Goal: Transaction & Acquisition: Obtain resource

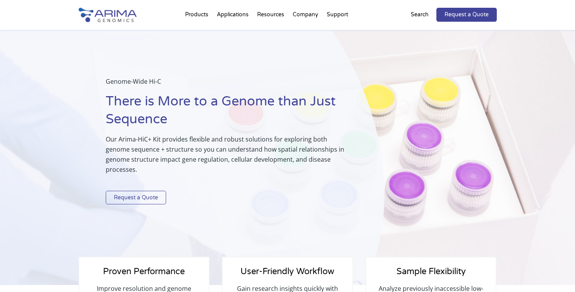
click at [151, 200] on link "Request a Quote" at bounding box center [136, 198] width 60 height 14
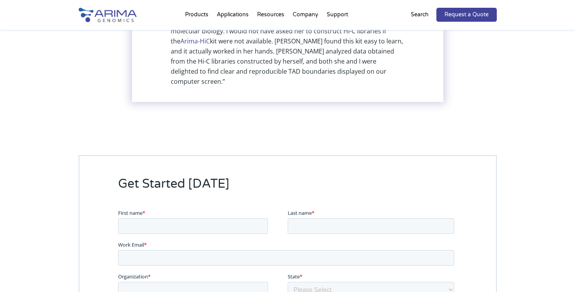
scroll to position [1968, 0]
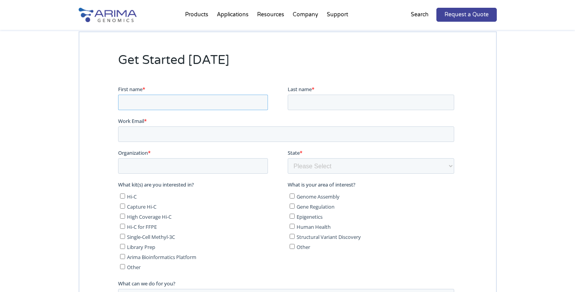
click at [207, 103] on input "First name *" at bounding box center [193, 101] width 150 height 15
type input "Julian"
type input "[PERSON_NAME]"
click at [194, 132] on input "Work Email *" at bounding box center [286, 133] width 336 height 15
type input "[PERSON_NAME][EMAIL_ADDRESS][PERSON_NAME][DOMAIN_NAME]"
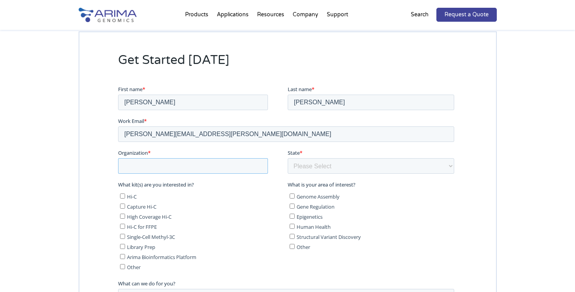
click at [195, 170] on input "Organization *" at bounding box center [193, 165] width 150 height 15
type input "[GEOGRAPHIC_DATA]"
click at [321, 171] on select "Please Select Other/Non-US Alabama Alaska Arizona Arkansas California Colorado …" at bounding box center [370, 165] width 167 height 15
select select "[US_STATE]"
click at [287, 158] on select "Please Select Other/Non-US Alabama Alaska Arizona Arkansas California Colorado …" at bounding box center [370, 165] width 167 height 15
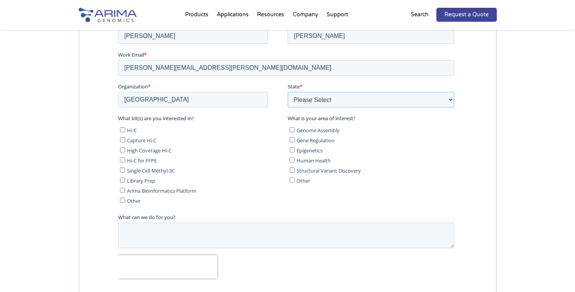
scroll to position [2045, 0]
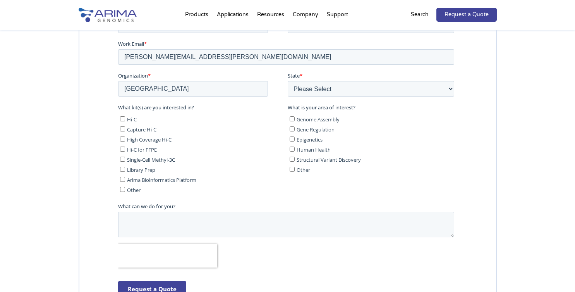
click at [130, 119] on span "Hi-C" at bounding box center [132, 118] width 10 height 7
click at [125, 119] on input "Hi-C" at bounding box center [122, 118] width 5 height 5
checkbox input "true"
click at [123, 139] on input "High Coverage Hi-C" at bounding box center [122, 138] width 5 height 5
checkbox input "true"
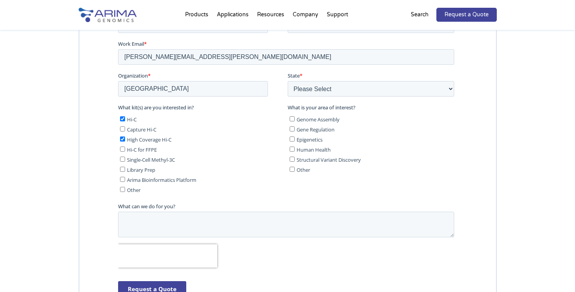
click at [305, 140] on span "Epigenetics" at bounding box center [309, 139] width 26 height 7
click at [294, 140] on input "Epigenetics" at bounding box center [291, 138] width 5 height 5
checkbox input "true"
click at [316, 129] on span "Gene Regulation" at bounding box center [315, 129] width 38 height 7
click at [294, 129] on input "Gene Regulation" at bounding box center [291, 128] width 5 height 5
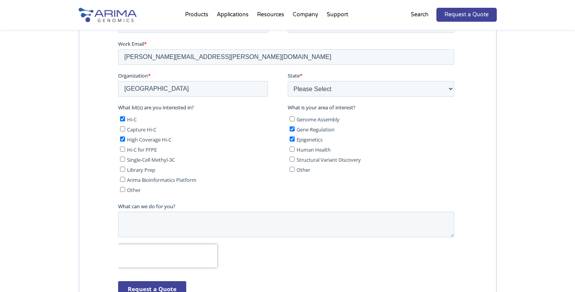
checkbox input "true"
click at [306, 220] on textarea "What can we do for you?" at bounding box center [286, 224] width 336 height 26
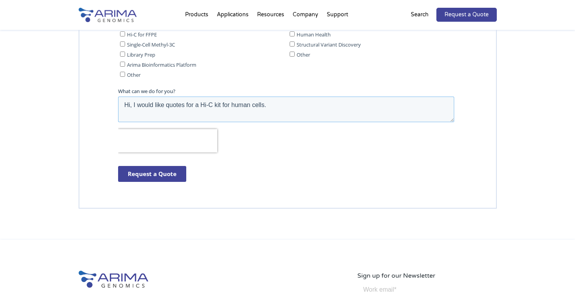
scroll to position [2097, 0]
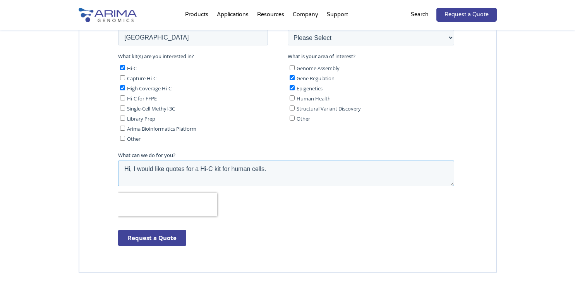
type textarea "Hi, I would like quotes for a Hi-C kit for human cells."
click at [149, 238] on input "Request a Quote" at bounding box center [152, 238] width 68 height 16
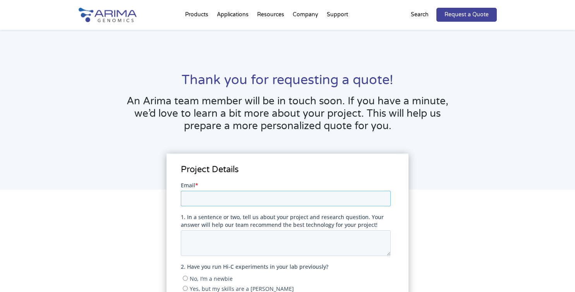
click at [254, 197] on input "Email *" at bounding box center [286, 197] width 210 height 15
type input "[PERSON_NAME][EMAIL_ADDRESS][PERSON_NAME][DOMAIN_NAME]"
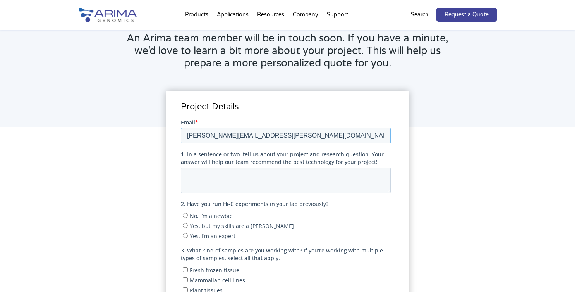
scroll to position [64, 0]
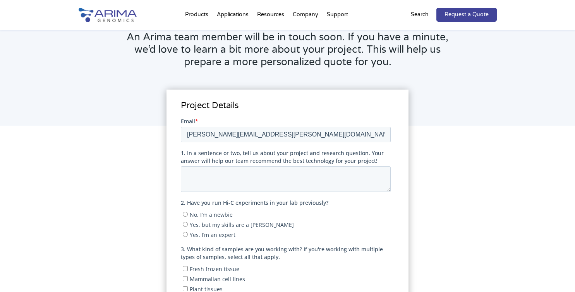
click at [231, 214] on span "No, I’m a newbie" at bounding box center [211, 213] width 43 height 7
click at [188, 214] on input "No, I’m a newbie" at bounding box center [185, 213] width 5 height 5
radio input "true"
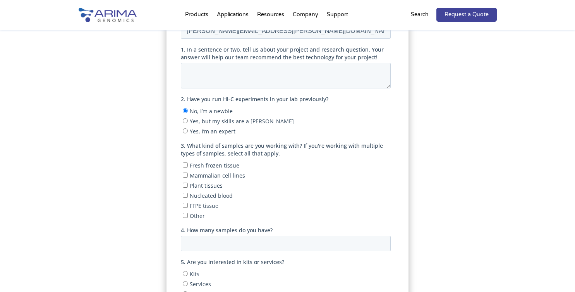
scroll to position [169, 0]
click at [227, 175] on span "Mammalian cell lines" at bounding box center [217, 173] width 55 height 7
click at [188, 175] on input "Mammalian cell lines" at bounding box center [185, 173] width 5 height 5
checkbox input "true"
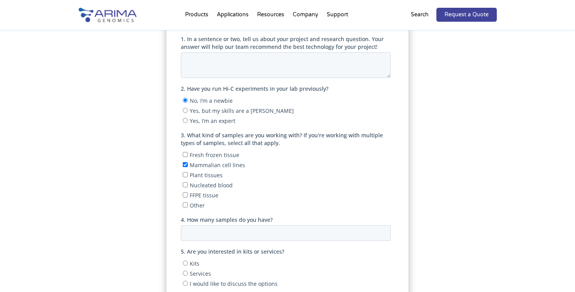
scroll to position [181, 0]
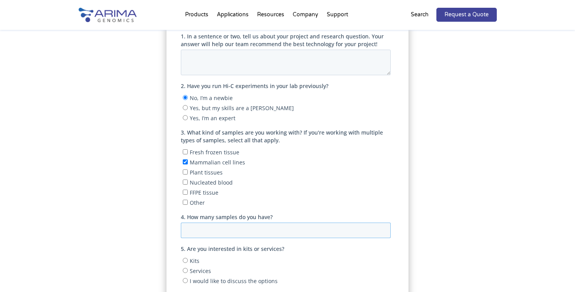
click at [213, 228] on input "4. How many samples do you have?" at bounding box center [286, 229] width 210 height 15
type input "6"
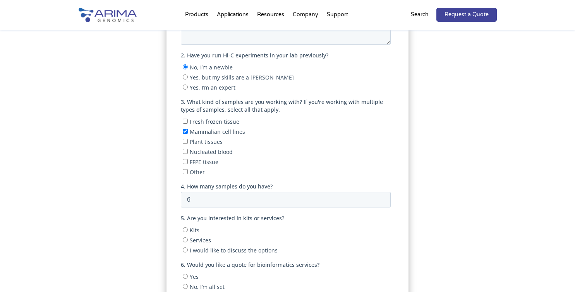
scroll to position [212, 0]
click at [192, 230] on span "Kits" at bounding box center [195, 229] width 10 height 7
click at [188, 230] on input "Kits" at bounding box center [185, 229] width 5 height 5
radio input "true"
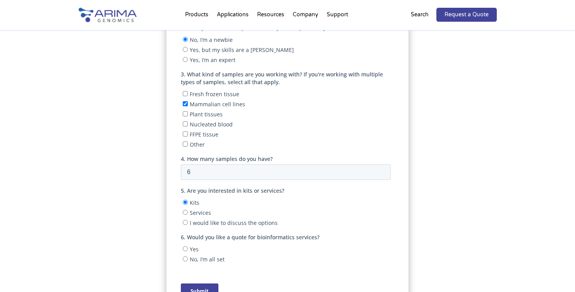
scroll to position [242, 0]
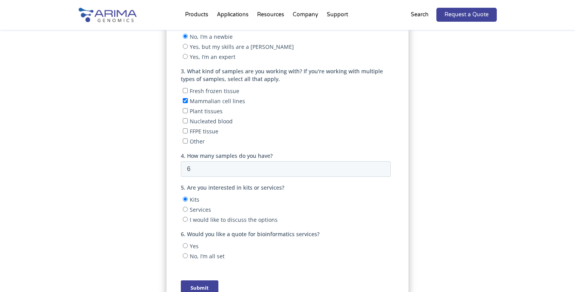
click at [190, 253] on span "No, I’m all set" at bounding box center [207, 255] width 35 height 7
click at [188, 253] on input "No, I’m all set" at bounding box center [185, 255] width 5 height 5
radio input "true"
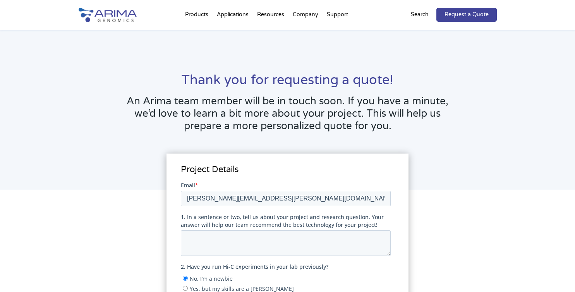
scroll to position [10, 0]
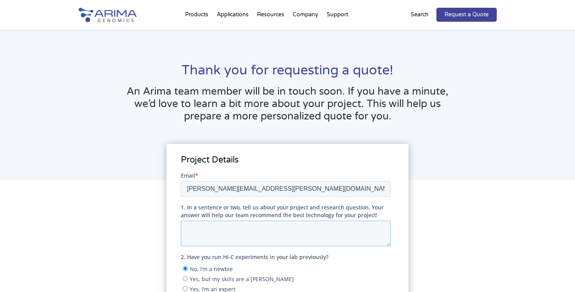
click at [197, 242] on textarea "1. In a sentence or two, tell us about your project and research question. Your…" at bounding box center [286, 233] width 210 height 26
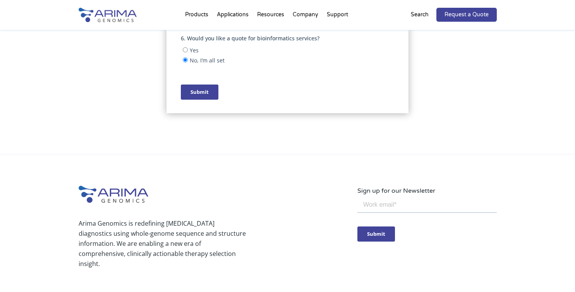
scroll to position [437, 0]
type textarea "I am interested in high-resolution Hi-C that can resolve enhancer-promoter loop…"
click at [209, 85] on input "Submit" at bounding box center [200, 92] width 38 height 15
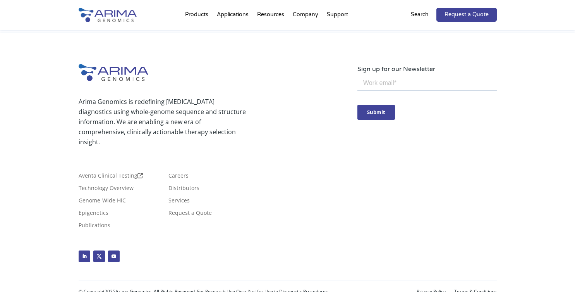
scroll to position [0, 0]
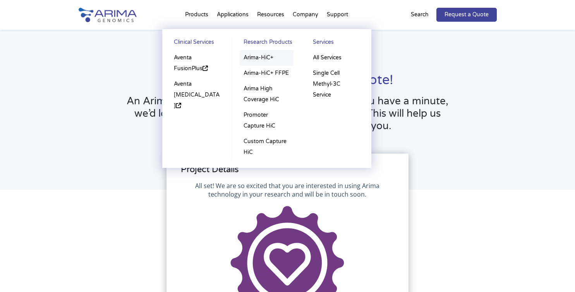
click at [249, 54] on link "Arima-HiC+" at bounding box center [267, 57] width 54 height 15
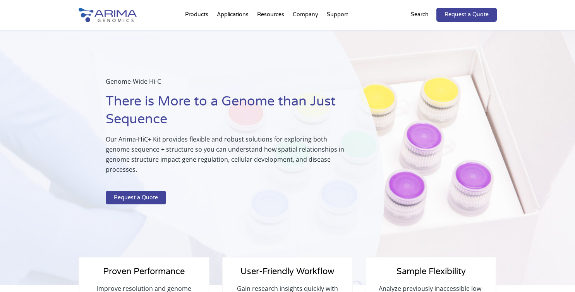
select select "[US_STATE]"
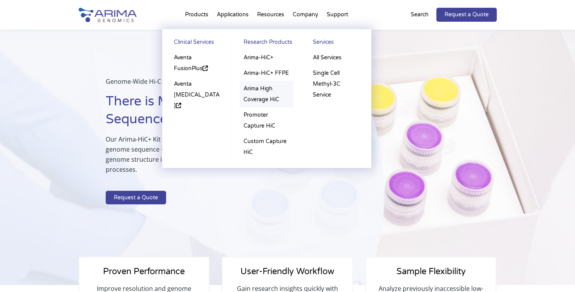
click at [267, 104] on link "Arima High Coverage HiC" at bounding box center [267, 94] width 54 height 26
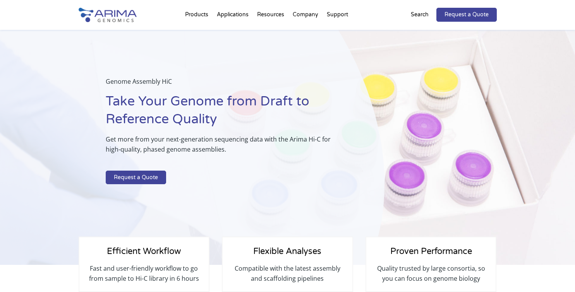
select select "[US_STATE]"
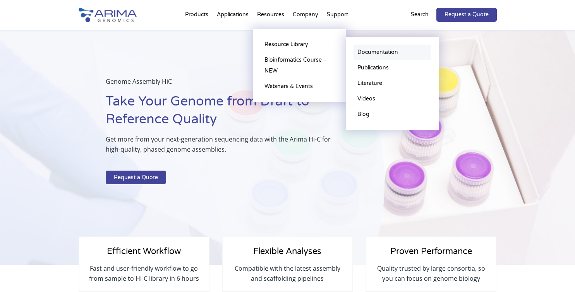
click at [379, 47] on link "Documentation" at bounding box center [392, 52] width 77 height 15
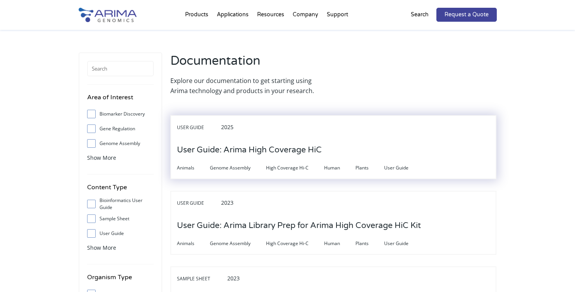
click at [222, 147] on h3 "User Guide: Arima High Coverage HiC" at bounding box center [249, 150] width 145 height 24
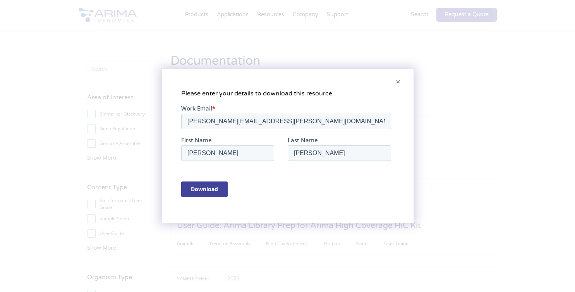
click at [399, 83] on span at bounding box center [398, 82] width 15 height 19
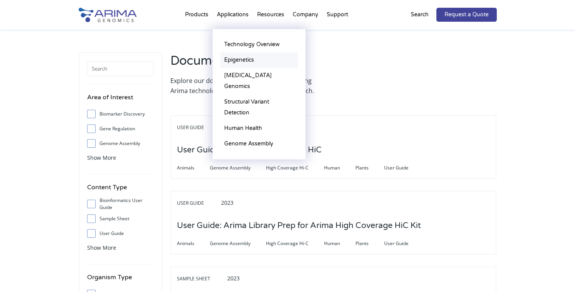
click at [244, 60] on link "Epigenetics" at bounding box center [258, 59] width 77 height 15
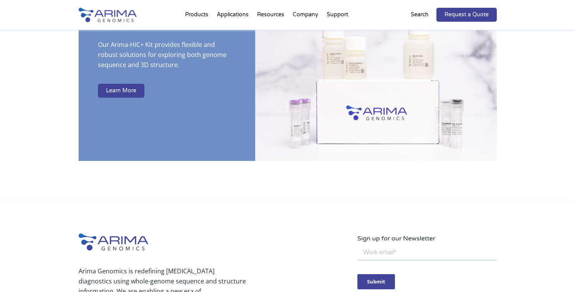
scroll to position [1481, 0]
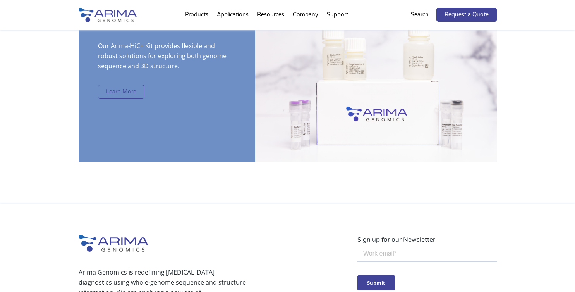
click at [135, 85] on link "Learn More" at bounding box center [121, 92] width 46 height 14
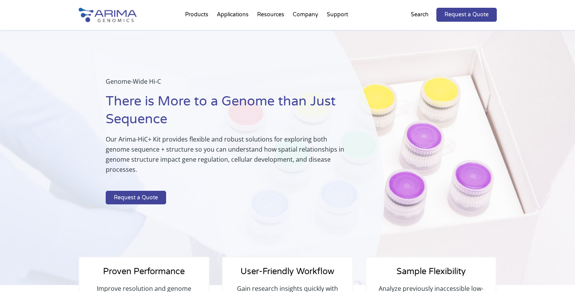
select select "Illinois"
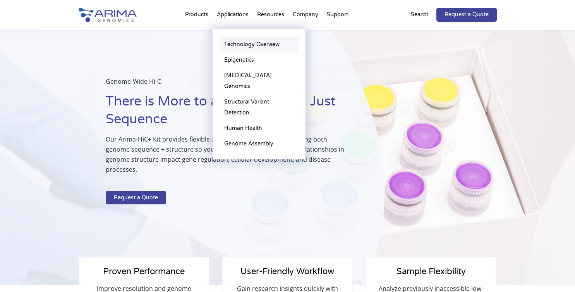
click at [244, 47] on link "Technology Overview" at bounding box center [258, 44] width 77 height 15
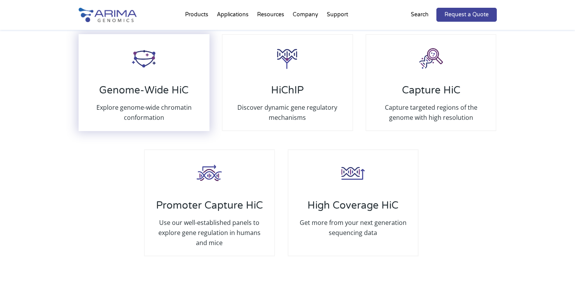
scroll to position [1487, 0]
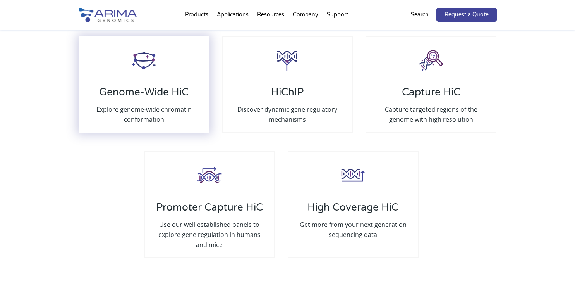
click at [158, 86] on h3 "Genome-Wide HiC" at bounding box center [144, 95] width 114 height 18
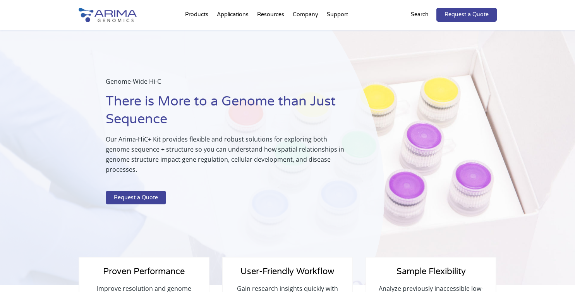
select select "[US_STATE]"
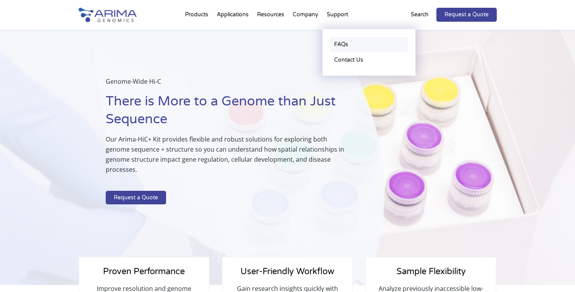
click at [333, 40] on link "FAQs" at bounding box center [368, 44] width 77 height 15
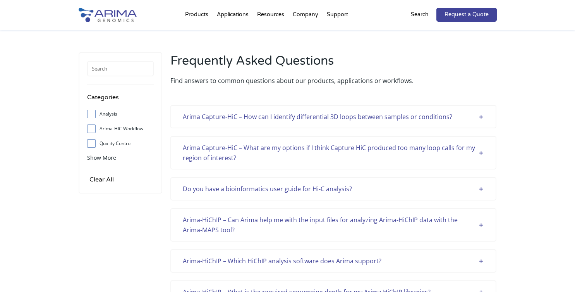
click at [289, 115] on div "Arima Capture-HiC – How can I identify differential 3D loops between samples or…" at bounding box center [333, 117] width 301 height 10
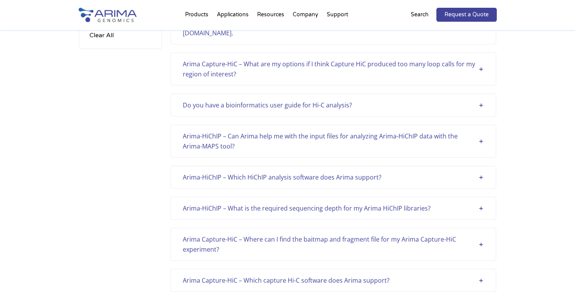
scroll to position [147, 0]
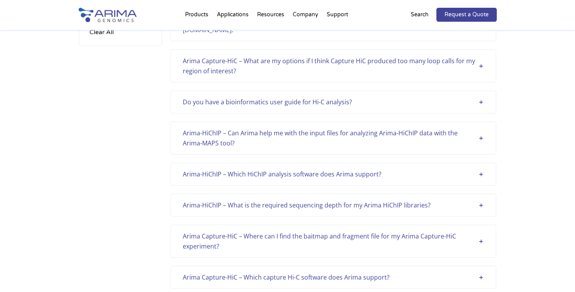
click at [192, 207] on div "Arima-HiChIP – What is the required sequencing depth for my Arima HiChIP librar…" at bounding box center [333, 205] width 301 height 10
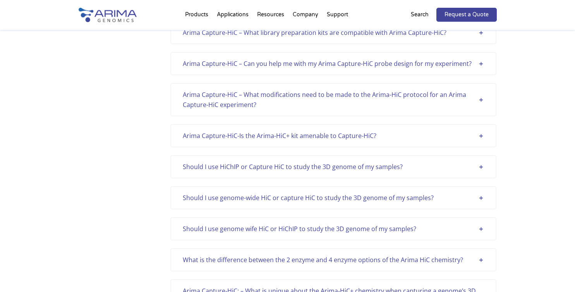
scroll to position [1026, 0]
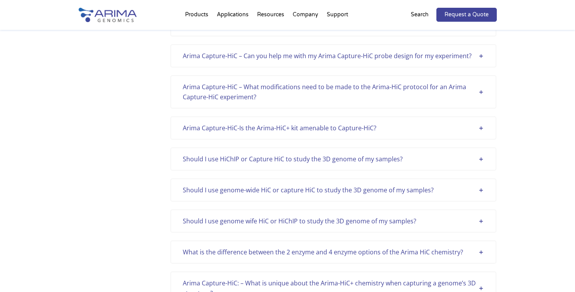
click at [205, 191] on div "Should I use genome-wide HiC or capture HiC to study the 3D genome of my sample…" at bounding box center [333, 190] width 301 height 10
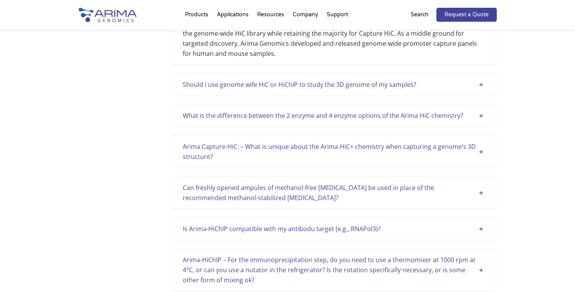
scroll to position [1244, 0]
click at [192, 196] on div "Can freshly opened ampules of methanol-free formaldehyde be used in place of th…" at bounding box center [333, 192] width 301 height 20
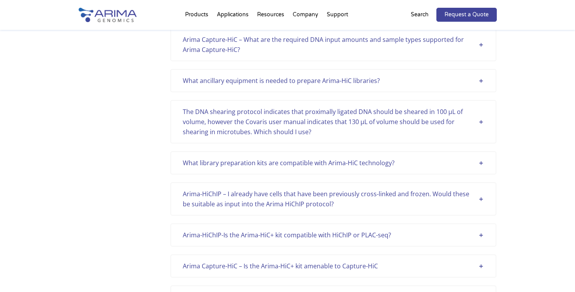
scroll to position [1834, 0]
click at [251, 83] on div "What ancillary equipment is needed to prepare Arima-HiC libraries?" at bounding box center [333, 79] width 301 height 10
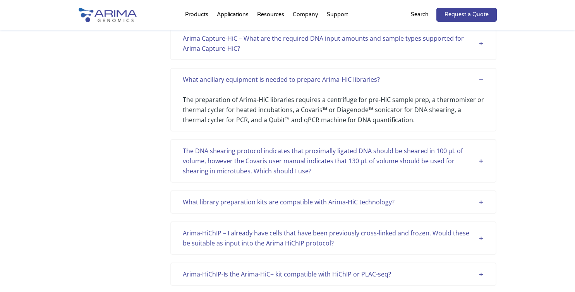
click at [194, 161] on div "The DNA shearing protocol indicates that proximally ligated DNA should be shear…" at bounding box center [333, 161] width 301 height 30
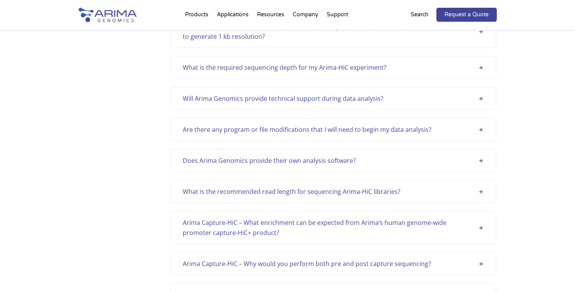
scroll to position [0, 0]
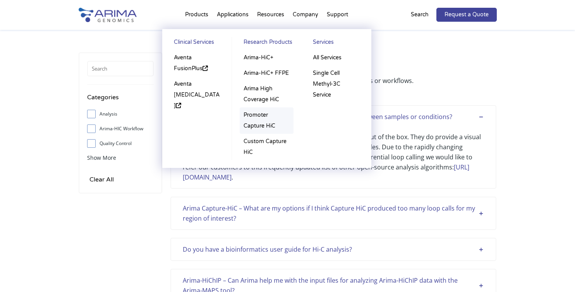
click at [275, 112] on link "Promoter Capture HiC" at bounding box center [267, 120] width 54 height 26
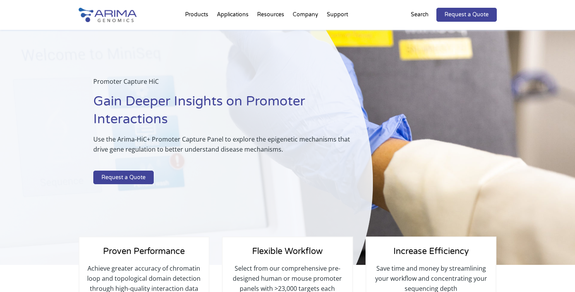
select select "[US_STATE]"
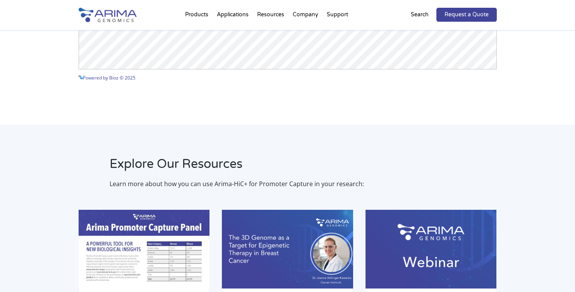
scroll to position [1369, 0]
